Goal: Task Accomplishment & Management: Manage account settings

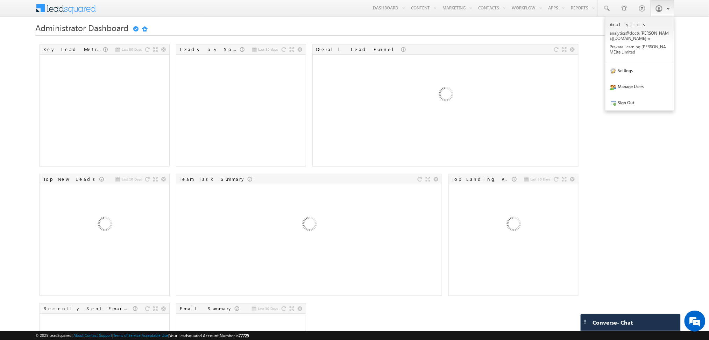
click at [660, 8] on span at bounding box center [659, 8] width 7 height 7
click at [628, 78] on link "Manage Users" at bounding box center [640, 86] width 69 height 16
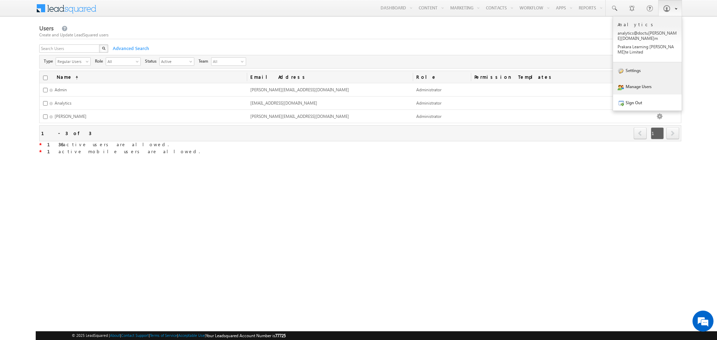
click at [626, 62] on link "Settings" at bounding box center [647, 70] width 69 height 16
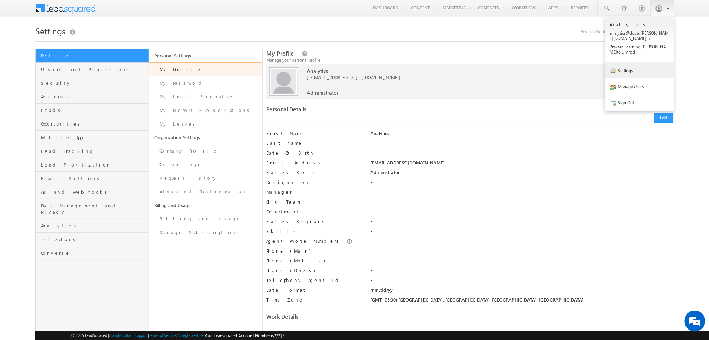
click at [640, 62] on link "Settings" at bounding box center [640, 70] width 69 height 16
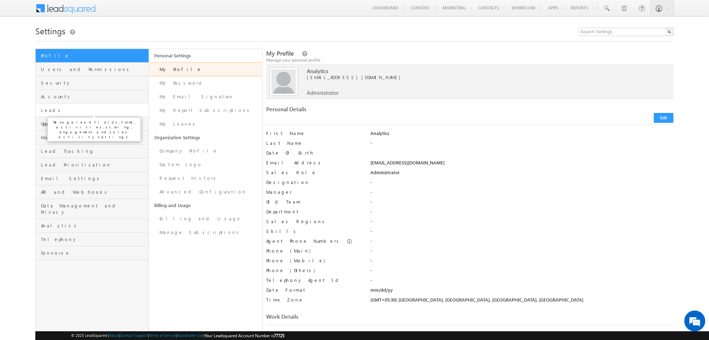
click at [51, 112] on span "Leads" at bounding box center [94, 110] width 106 height 6
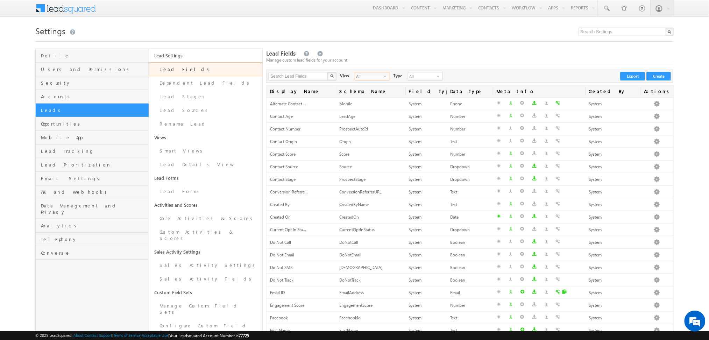
click at [384, 77] on span "select" at bounding box center [387, 76] width 6 height 4
click at [537, 52] on div "Lead Fields Manage custom lead fields for your account" at bounding box center [469, 56] width 407 height 15
click at [635, 77] on button "Export" at bounding box center [633, 76] width 24 height 8
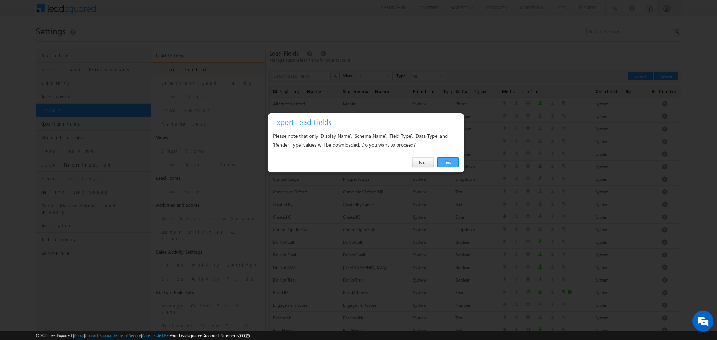
click at [450, 164] on link "Yes" at bounding box center [447, 162] width 21 height 10
